Goal: Information Seeking & Learning: Learn about a topic

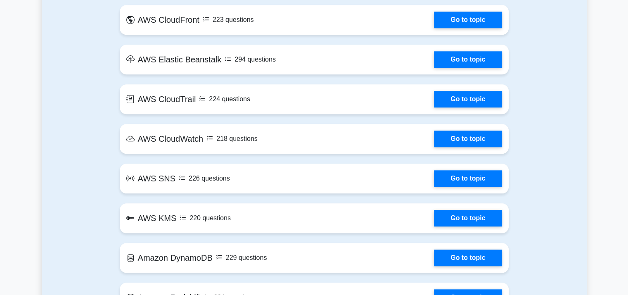
scroll to position [991, 0]
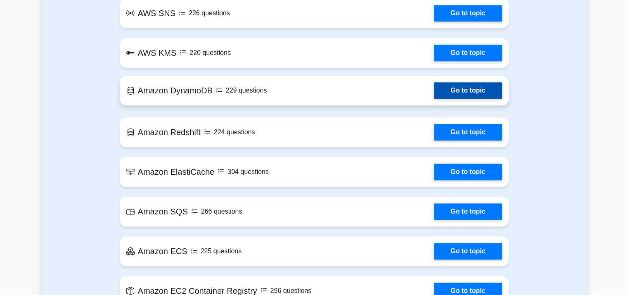
click at [434, 91] on link "Go to topic" at bounding box center [468, 90] width 68 height 17
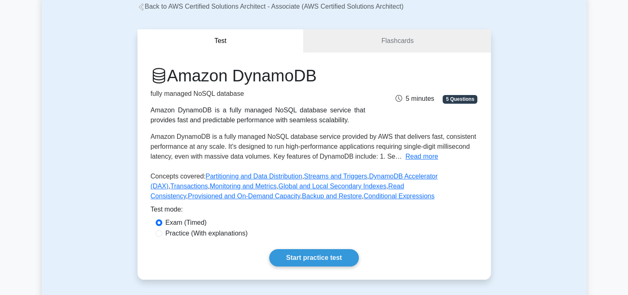
scroll to position [110, 0]
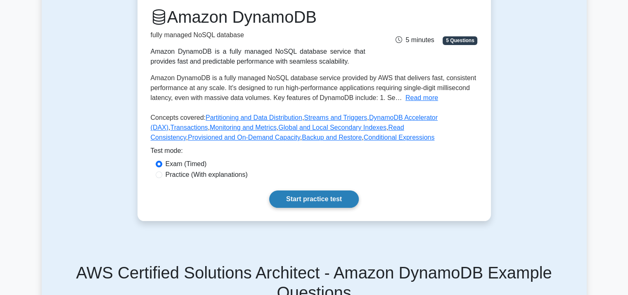
click at [322, 197] on link "Start practice test" at bounding box center [314, 198] width 90 height 17
